Goal: Obtain resource: Download file/media

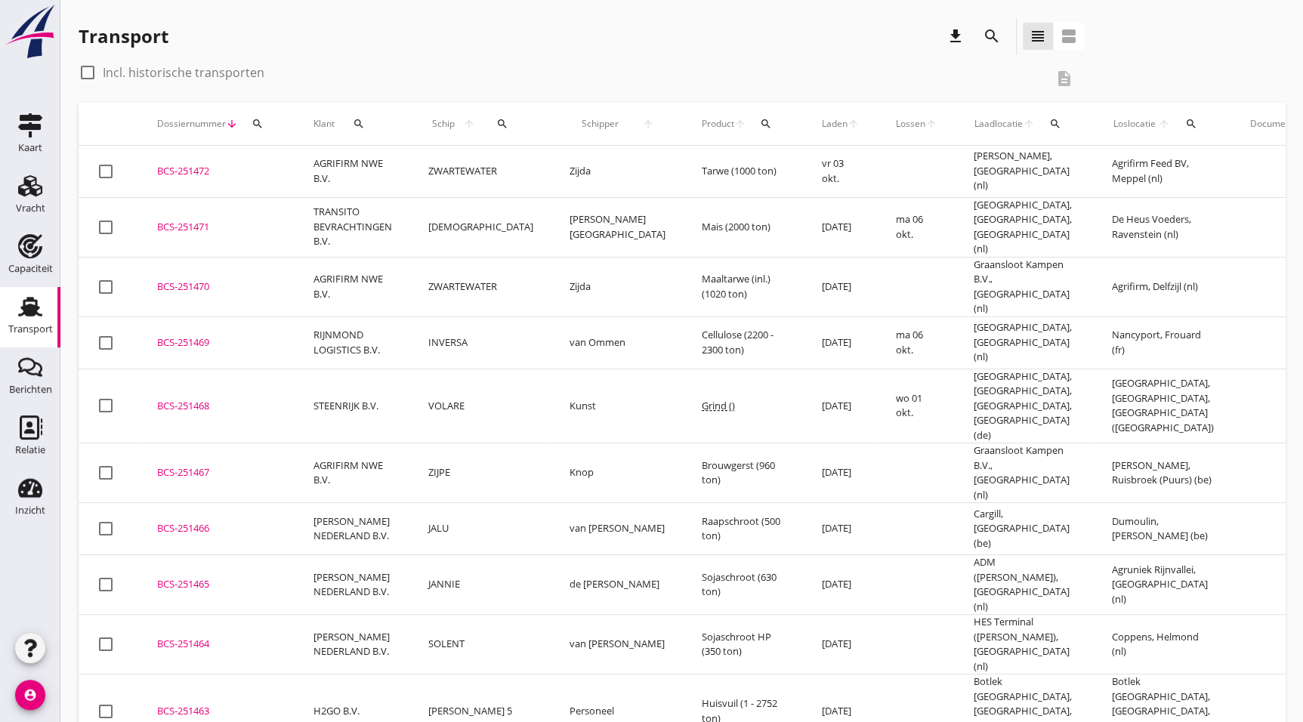
click at [186, 704] on div "BCS-251463" at bounding box center [217, 711] width 120 height 15
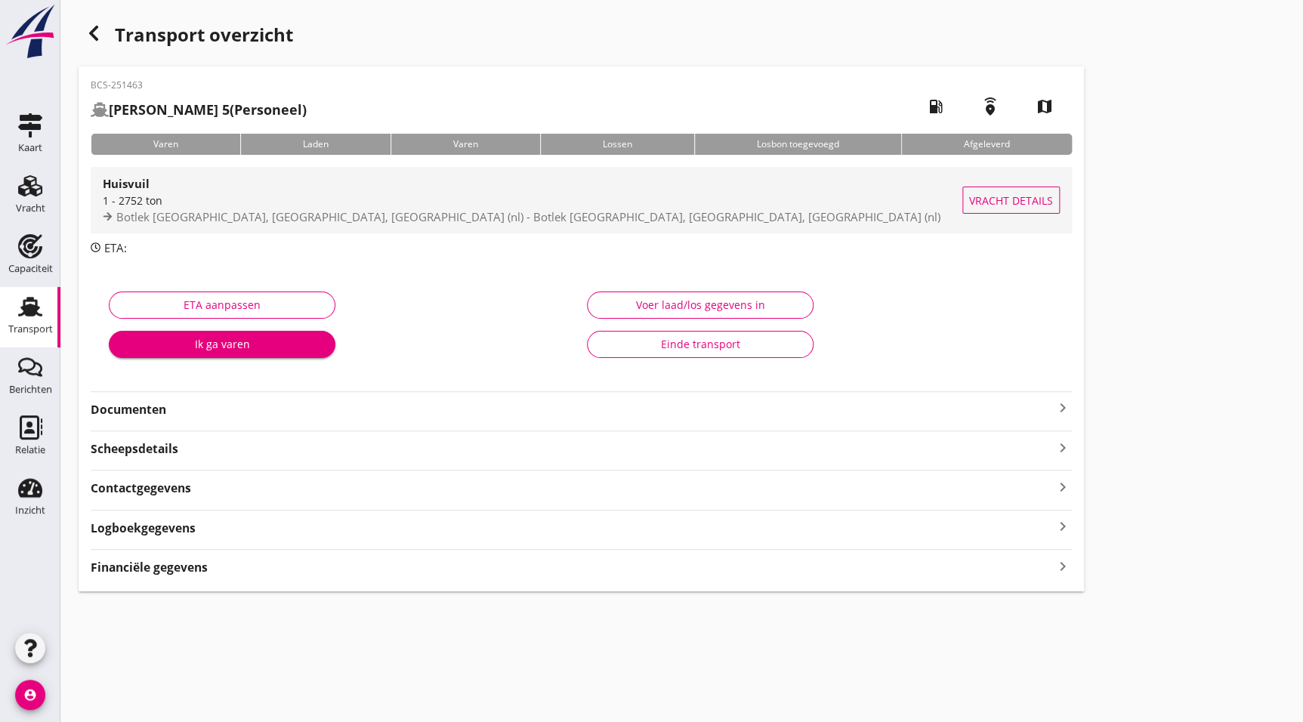
click at [229, 219] on span "Botlek [GEOGRAPHIC_DATA], [GEOGRAPHIC_DATA], [GEOGRAPHIC_DATA] (nl) - Botlek [G…" at bounding box center [528, 216] width 824 height 15
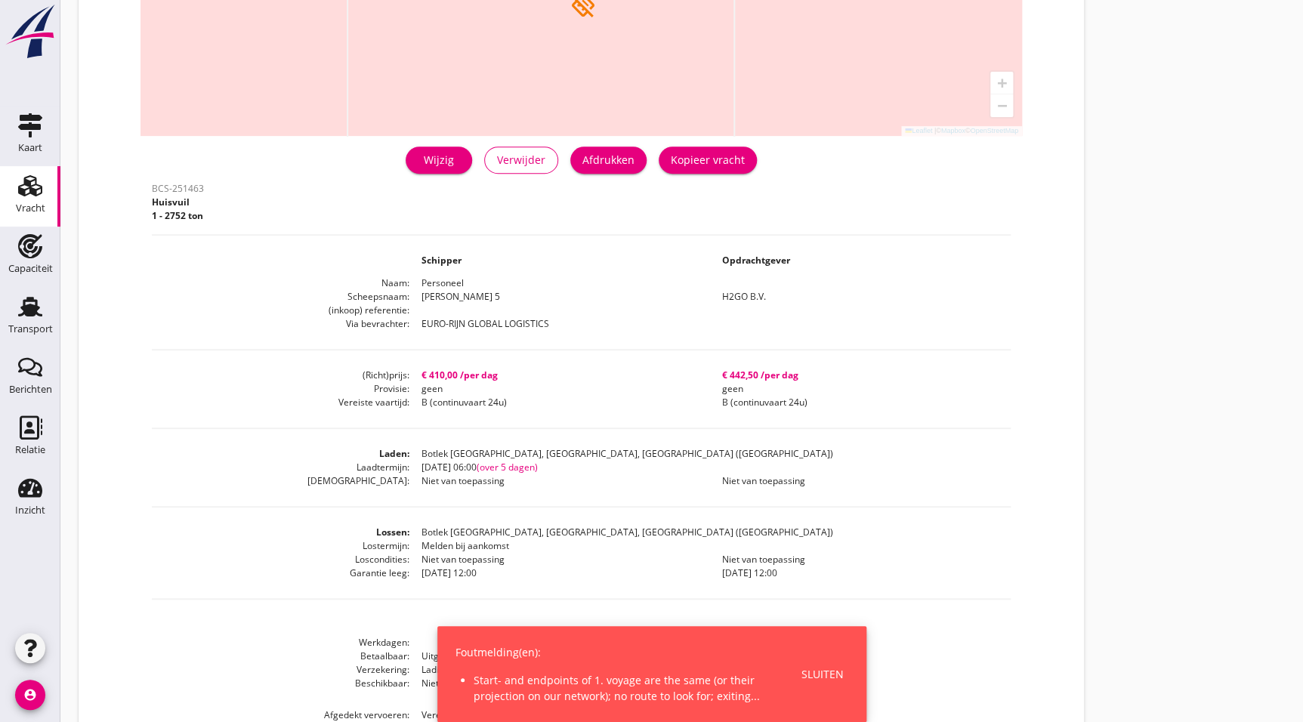
scroll to position [221, 0]
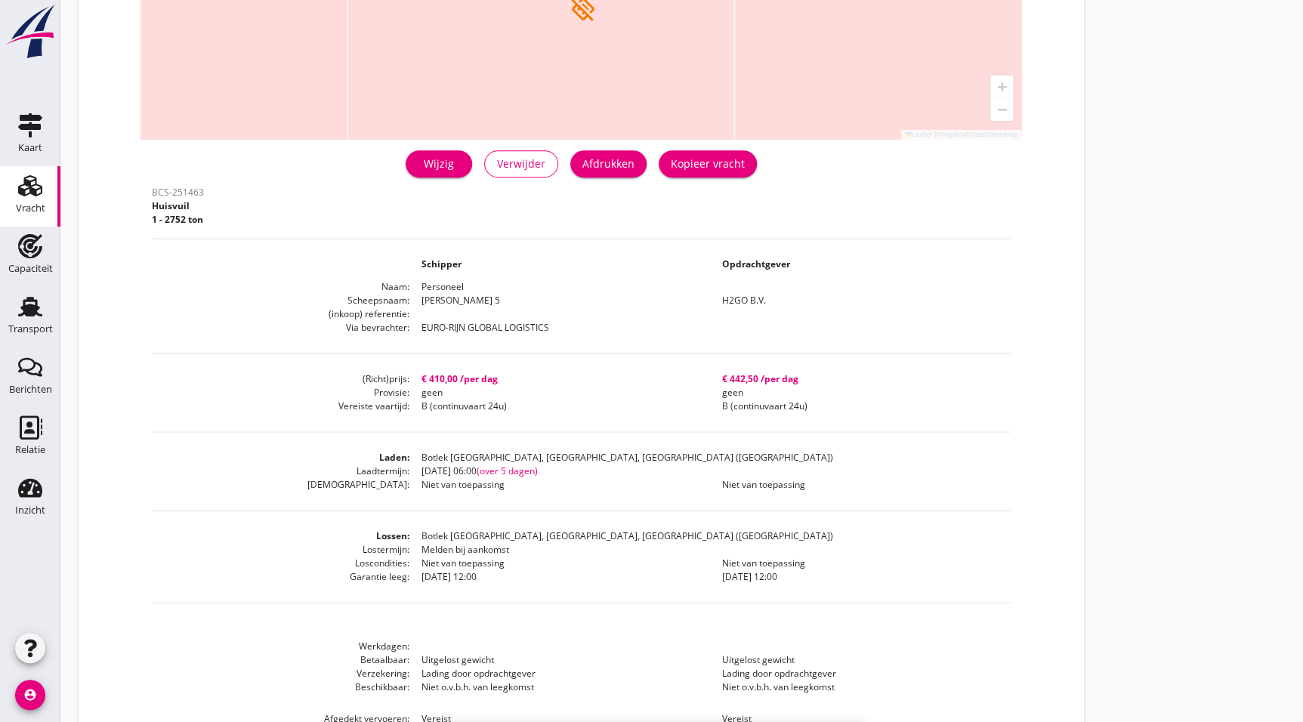
drag, startPoint x: 268, startPoint y: 342, endPoint x: 268, endPoint y: 312, distance: 30.2
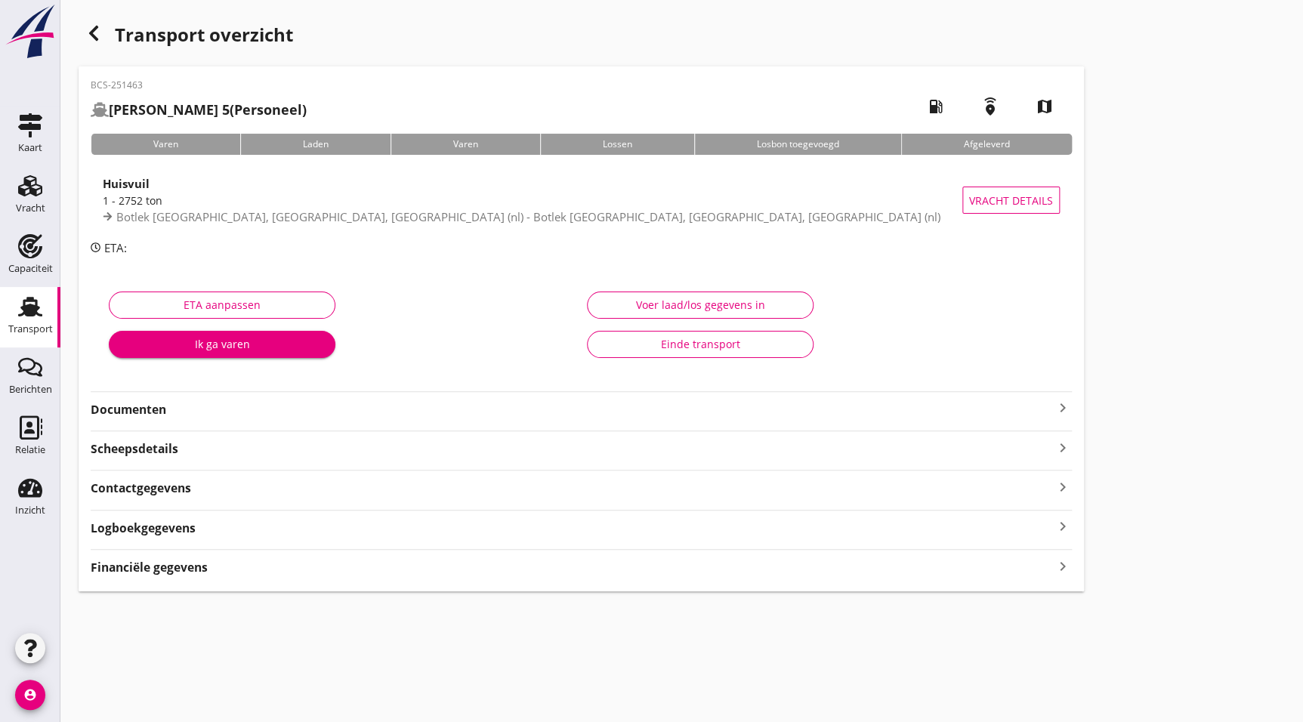
click at [125, 416] on strong "Documenten" at bounding box center [572, 409] width 963 height 17
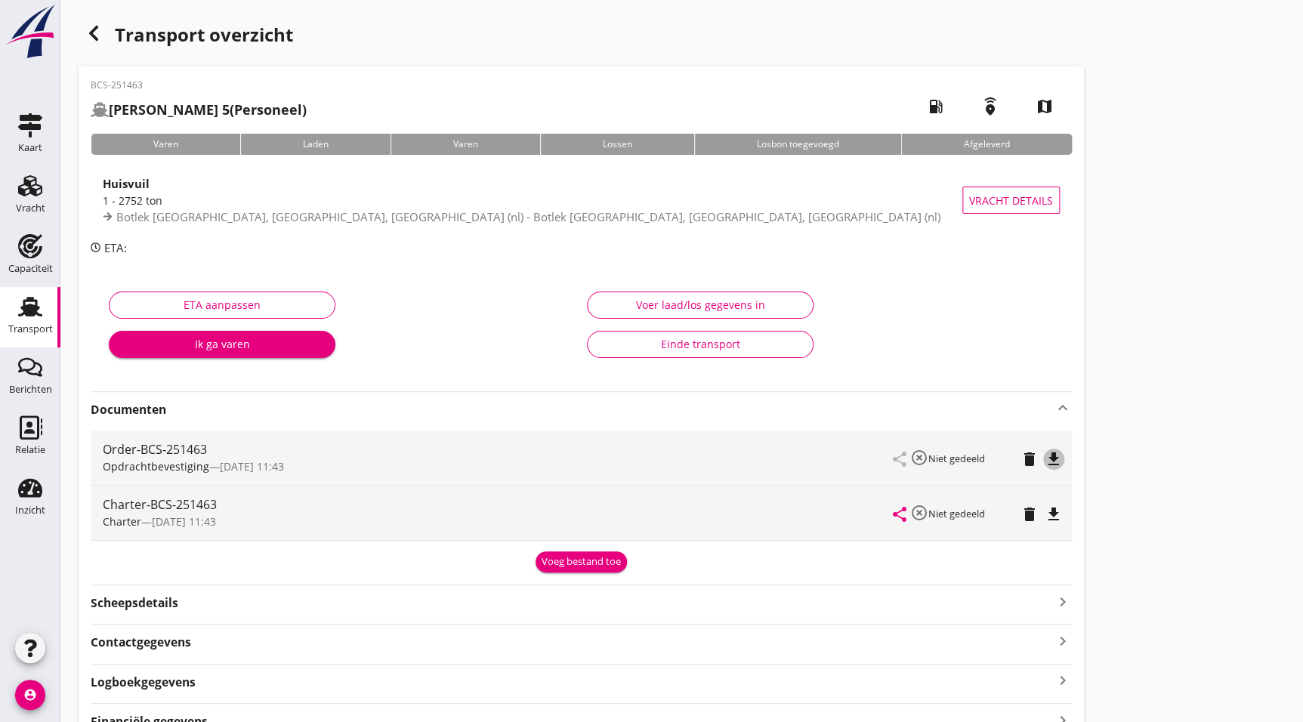
click at [1055, 461] on icon "file_download" at bounding box center [1054, 459] width 18 height 18
